Goal: Information Seeking & Learning: Learn about a topic

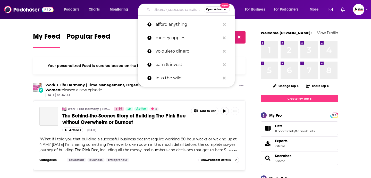
click at [178, 10] on input "Search podcasts, credits, & more..." at bounding box center [178, 9] width 52 height 8
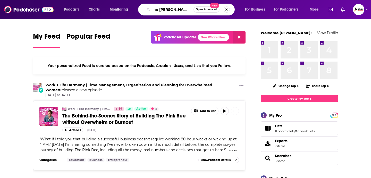
scroll to position [0, 6]
type input "the [PERSON_NAME] may show"
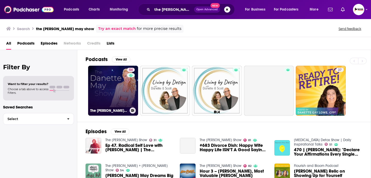
click at [96, 82] on link "54 The [PERSON_NAME] May Show" at bounding box center [113, 91] width 50 height 50
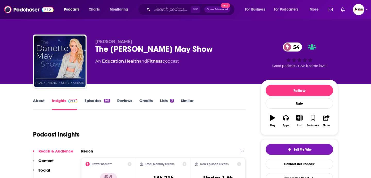
click at [39, 100] on link "About" at bounding box center [39, 104] width 12 height 12
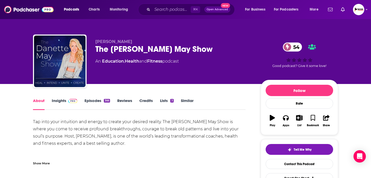
click at [58, 104] on link "Insights" at bounding box center [65, 104] width 26 height 12
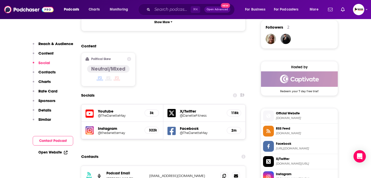
scroll to position [401, 0]
